Goal: Task Accomplishment & Management: Use online tool/utility

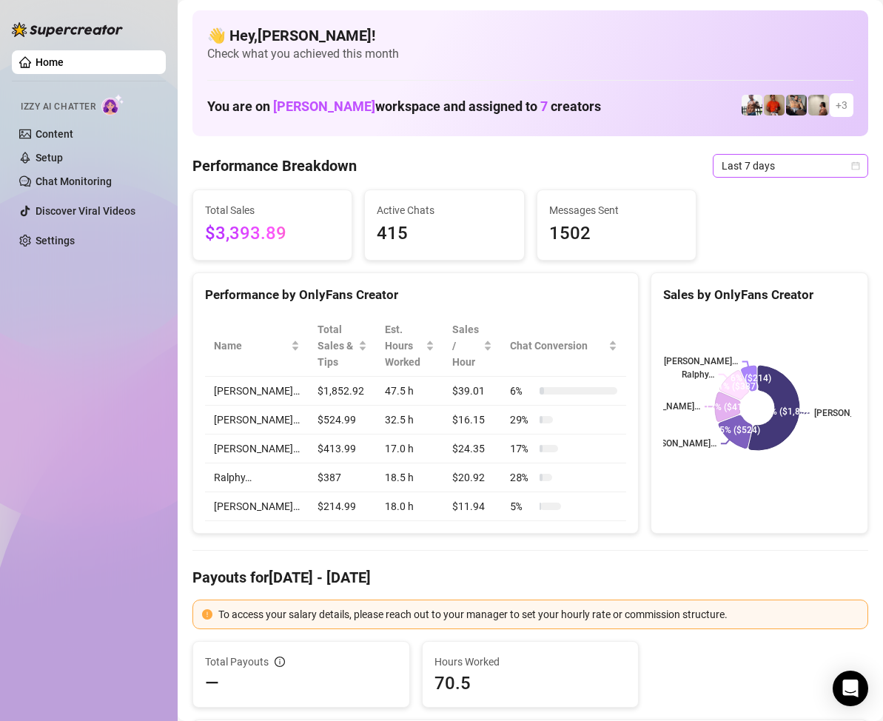
click at [852, 167] on icon "calendar" at bounding box center [856, 165] width 8 height 8
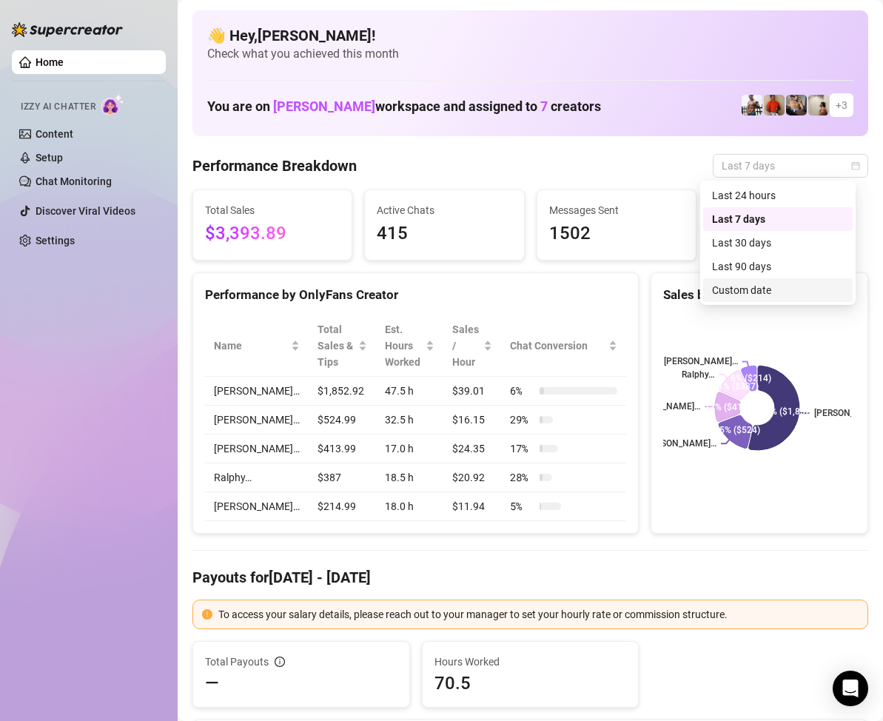
click at [769, 293] on div "Custom date" at bounding box center [778, 290] width 132 height 16
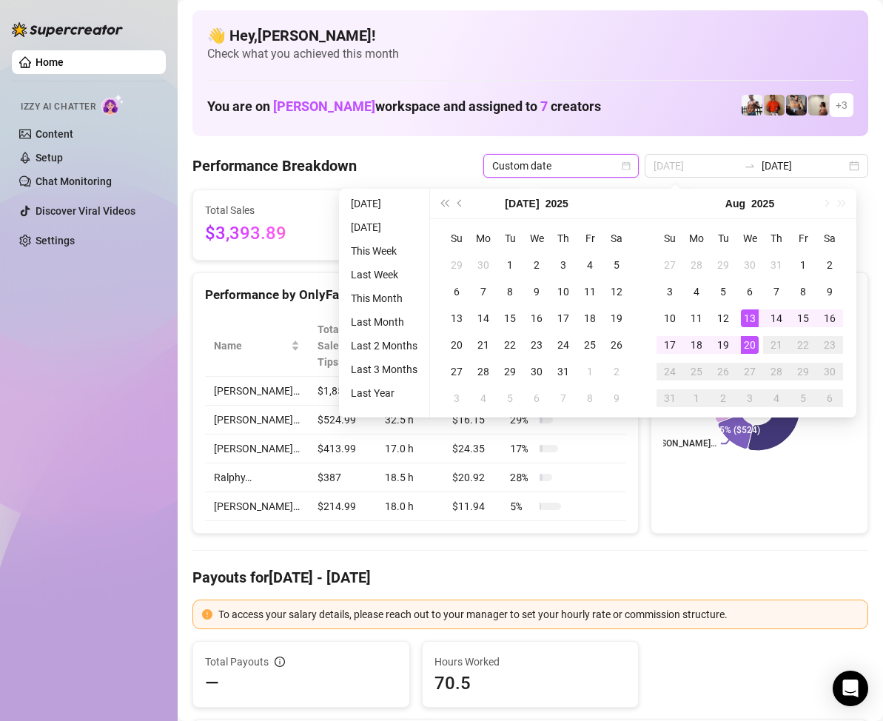
type input "[DATE]"
click at [752, 344] on div "20" at bounding box center [750, 345] width 18 height 18
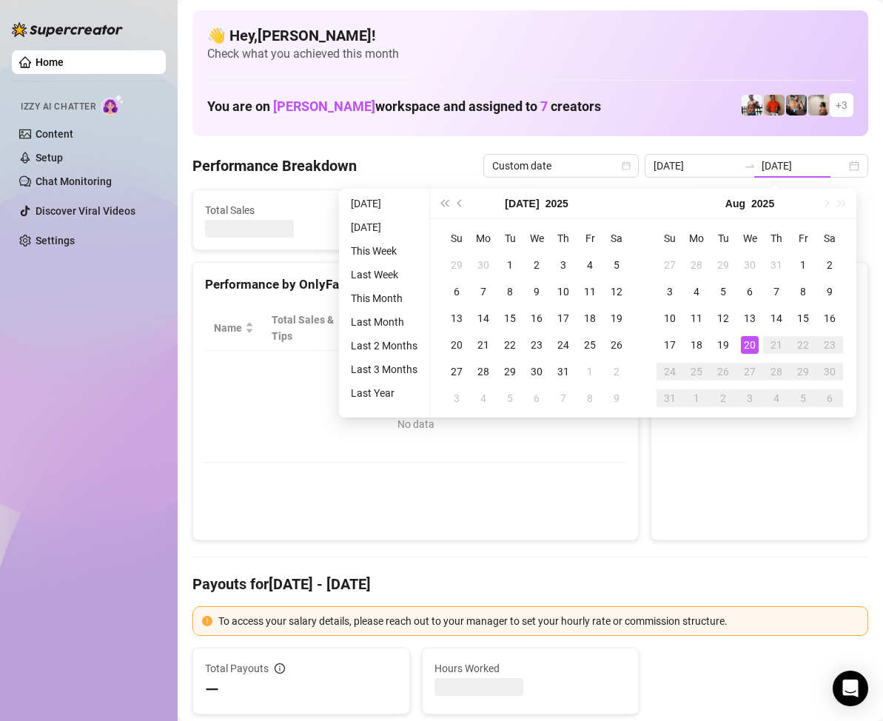
type input "[DATE]"
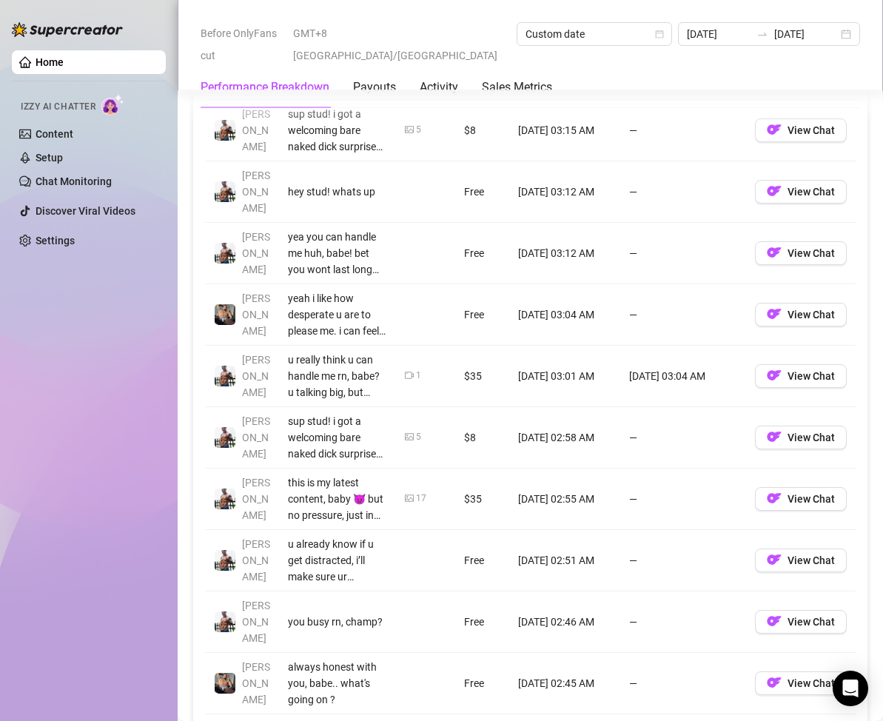
scroll to position [1037, 0]
